Goal: Task Accomplishment & Management: Manage account settings

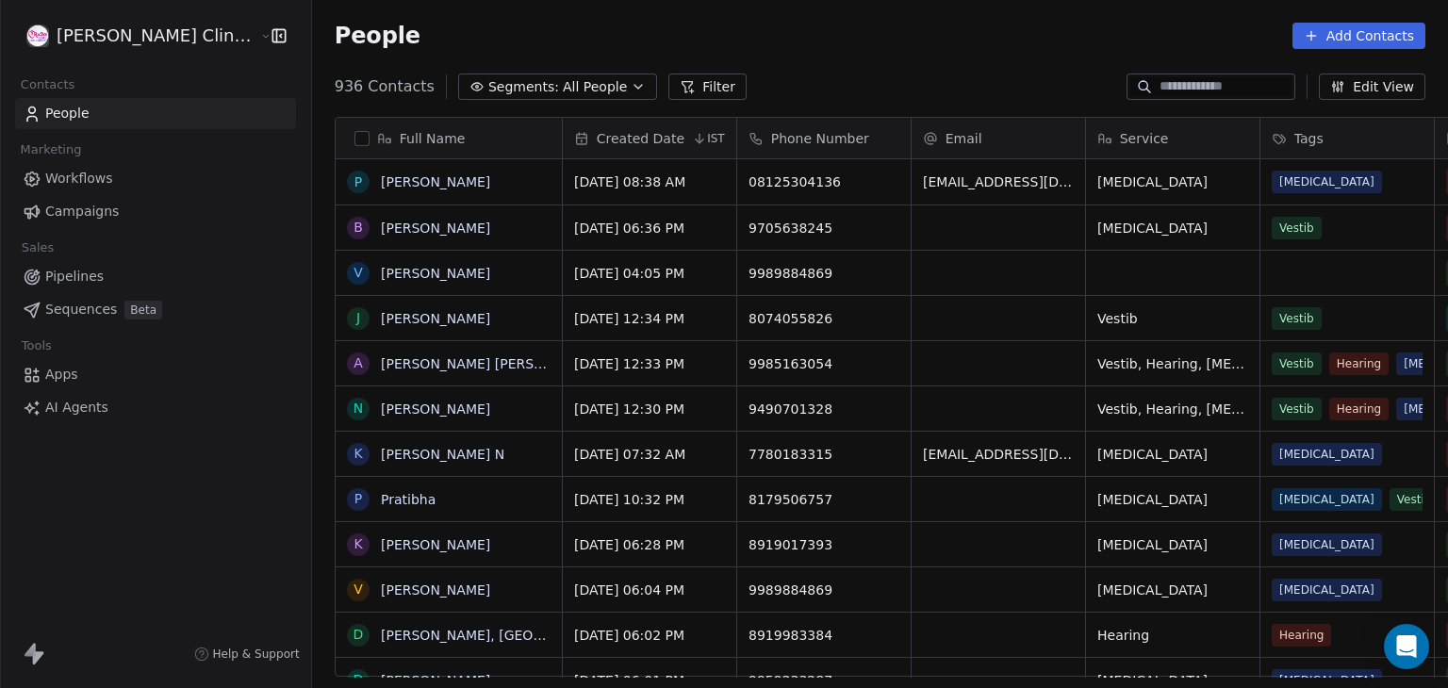
scroll to position [590, 1179]
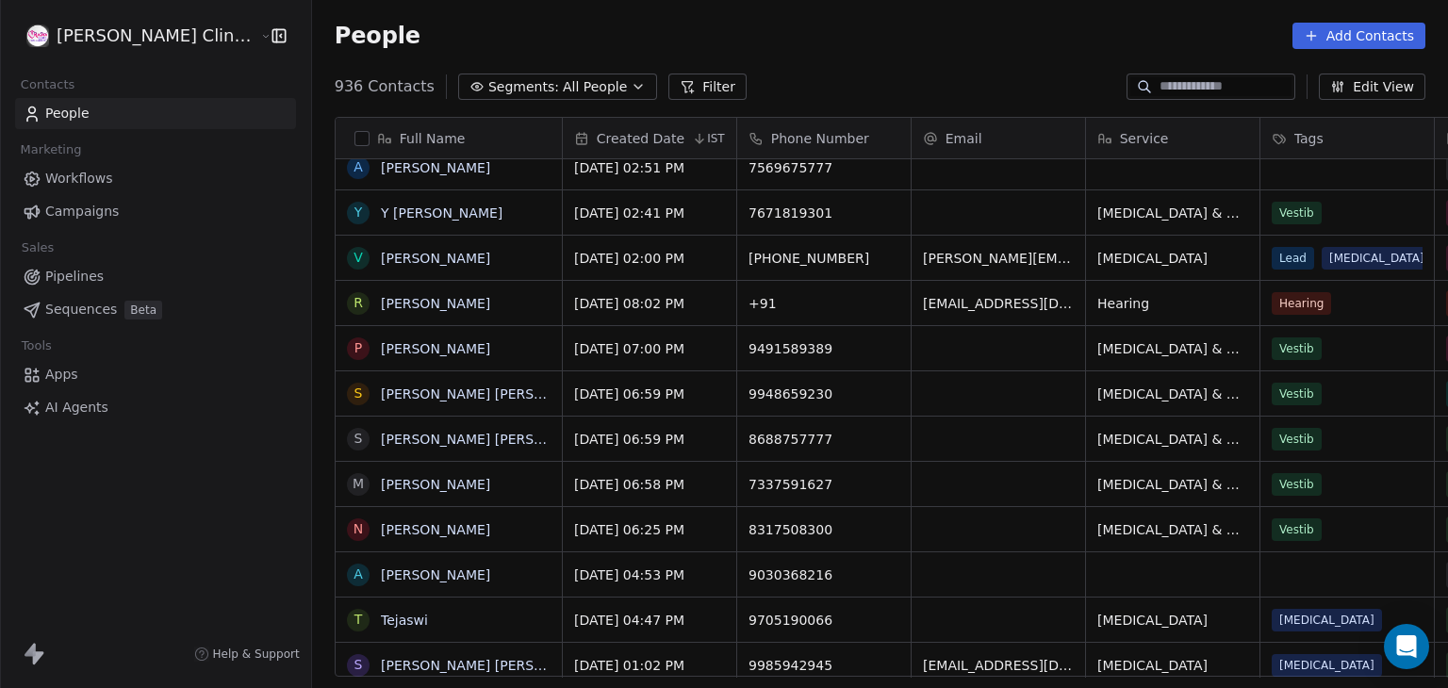
scroll to position [1079, 0]
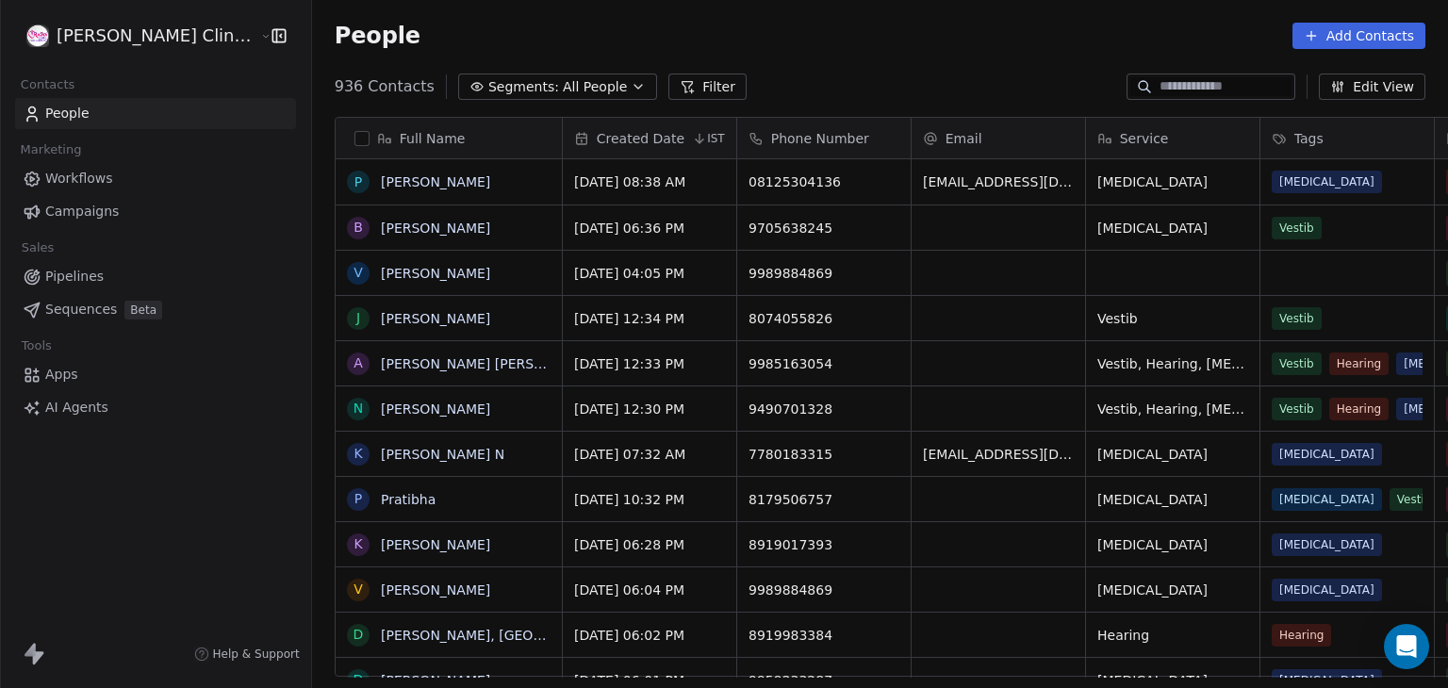
click at [1339, 94] on button "Edit View" at bounding box center [1372, 87] width 107 height 26
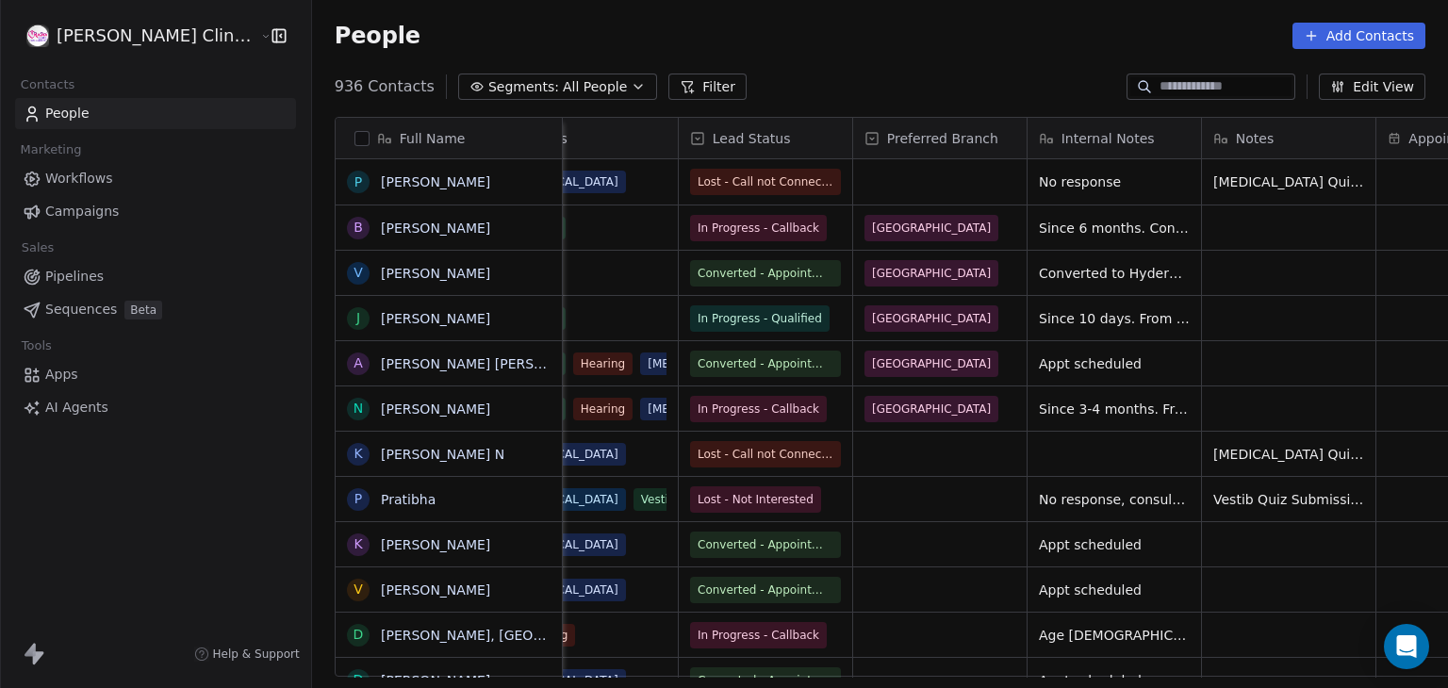
scroll to position [0, 772]
